Goal: Transaction & Acquisition: Download file/media

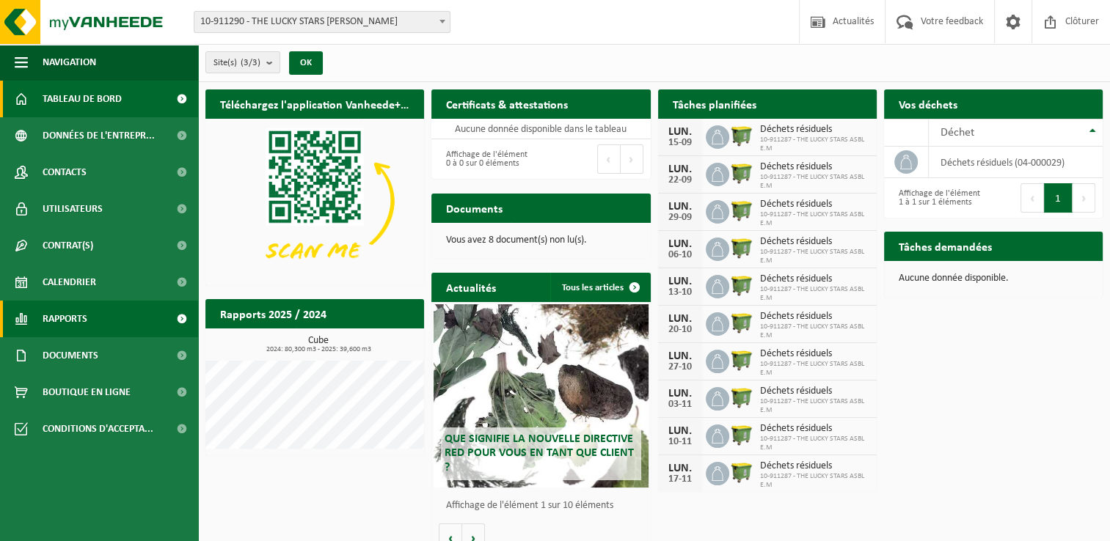
click at [67, 330] on span "Rapports" at bounding box center [65, 319] width 45 height 37
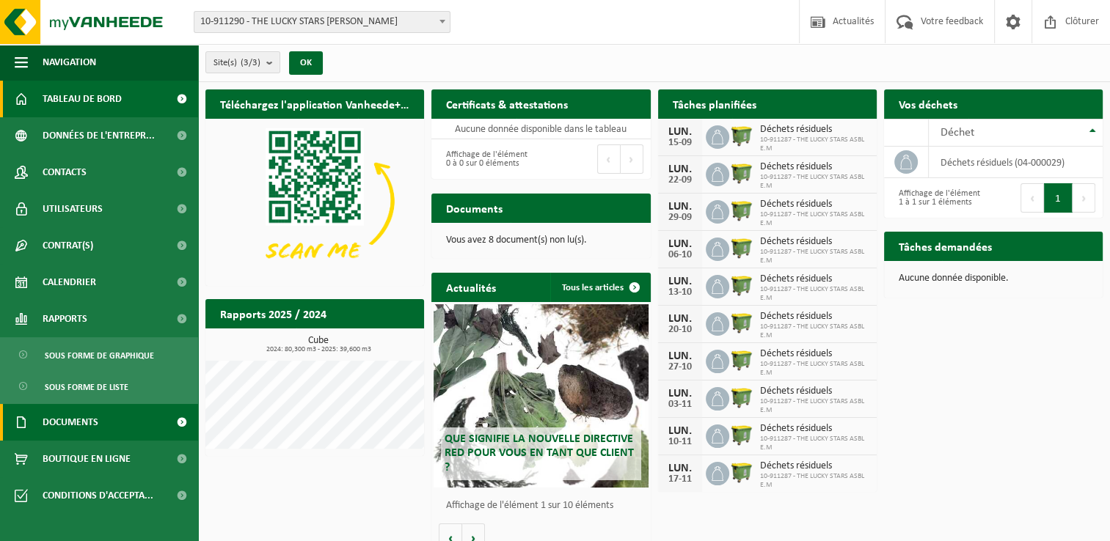
click at [106, 429] on link "Documents" at bounding box center [99, 422] width 198 height 37
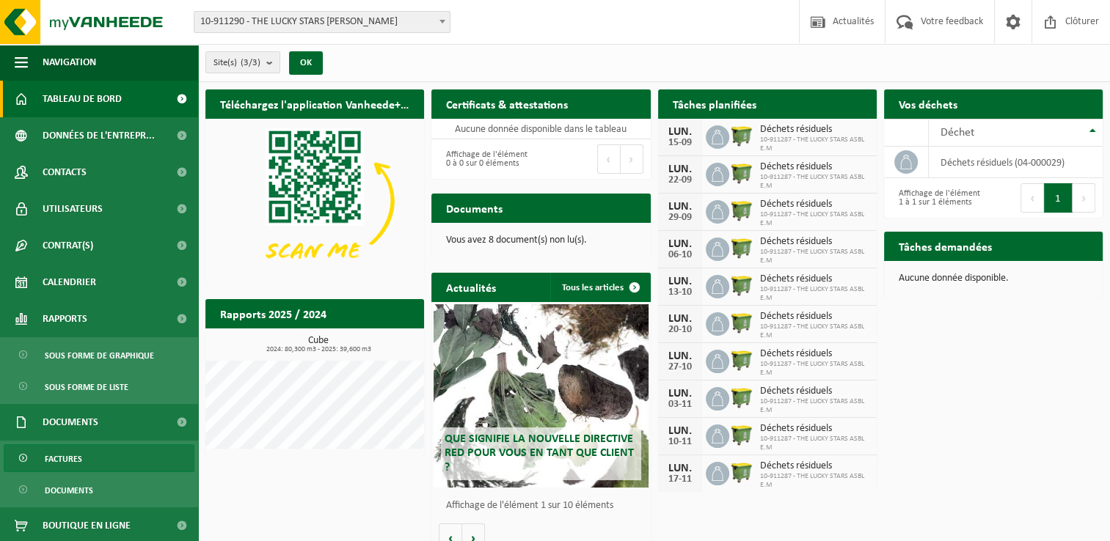
click at [109, 450] on link "Factures" at bounding box center [99, 458] width 191 height 28
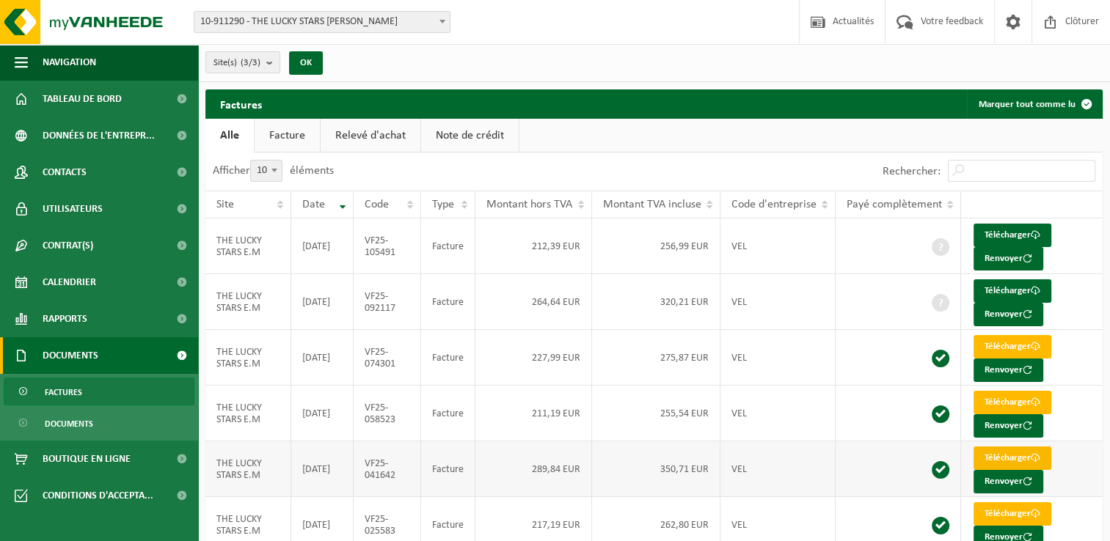
click at [1008, 453] on link "Télécharger" at bounding box center [1012, 458] width 78 height 23
click at [997, 398] on link "Télécharger" at bounding box center [1012, 402] width 78 height 23
click at [1006, 345] on link "Télécharger" at bounding box center [1012, 346] width 78 height 23
